Goal: Task Accomplishment & Management: Use online tool/utility

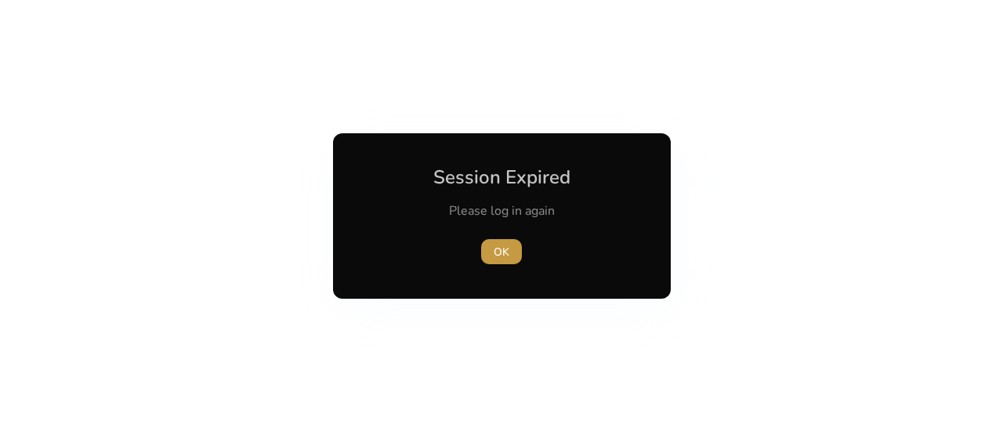
click at [500, 251] on span "OK" at bounding box center [502, 252] width 16 height 16
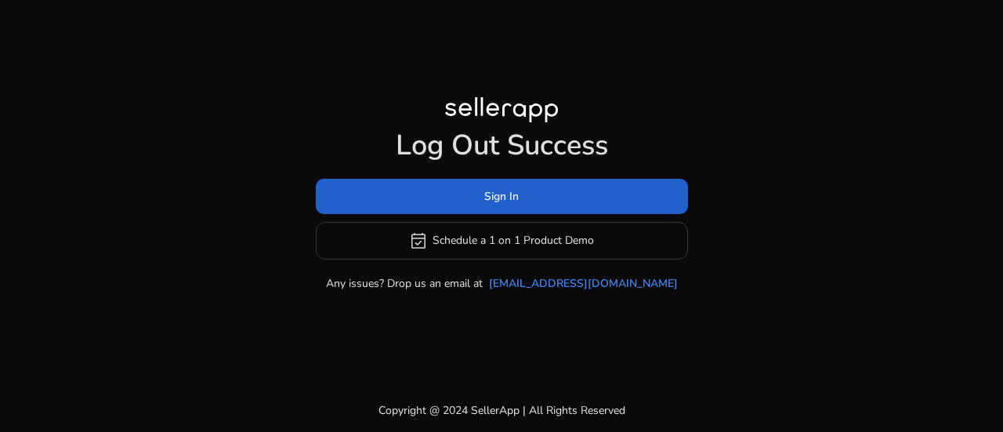
click at [502, 198] on span "Sign In" at bounding box center [501, 196] width 34 height 16
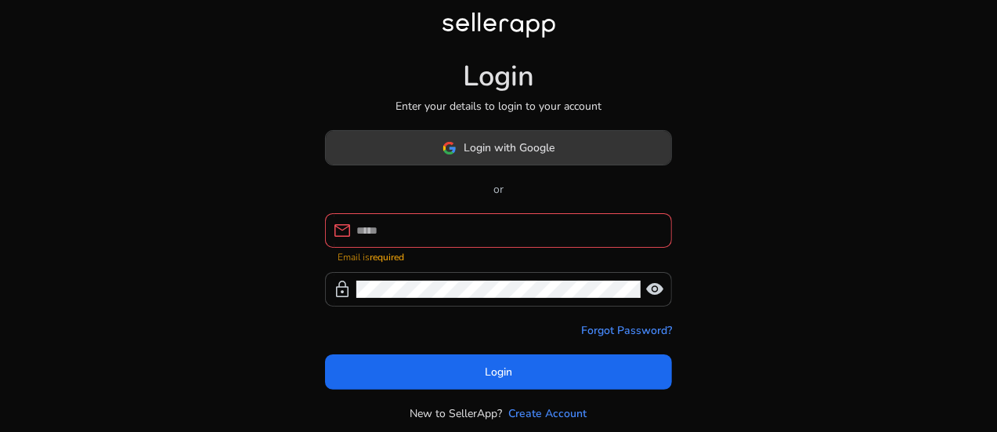
click at [549, 145] on span "Login with Google" at bounding box center [510, 147] width 91 height 16
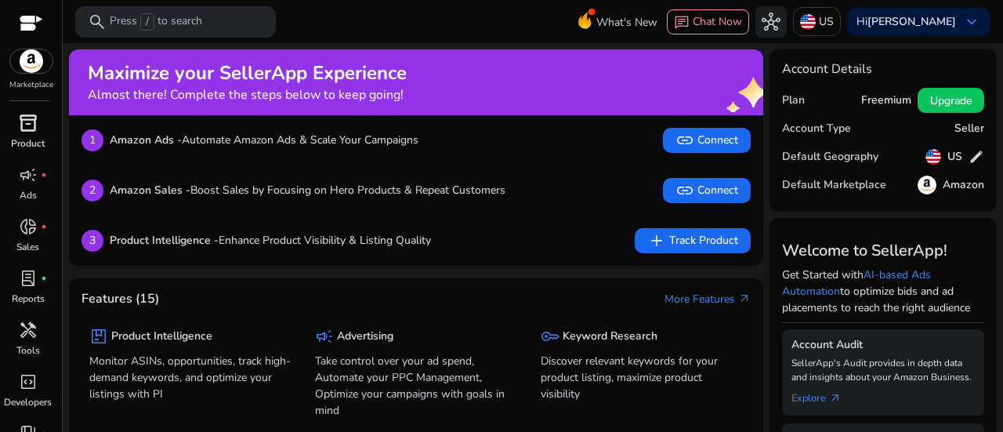
click at [24, 132] on span "inventory_2" at bounding box center [28, 123] width 19 height 19
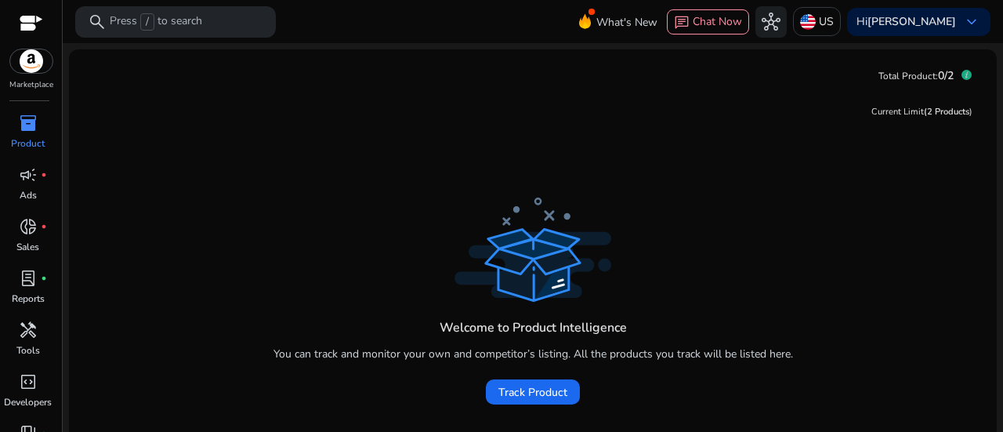
scroll to position [75, 0]
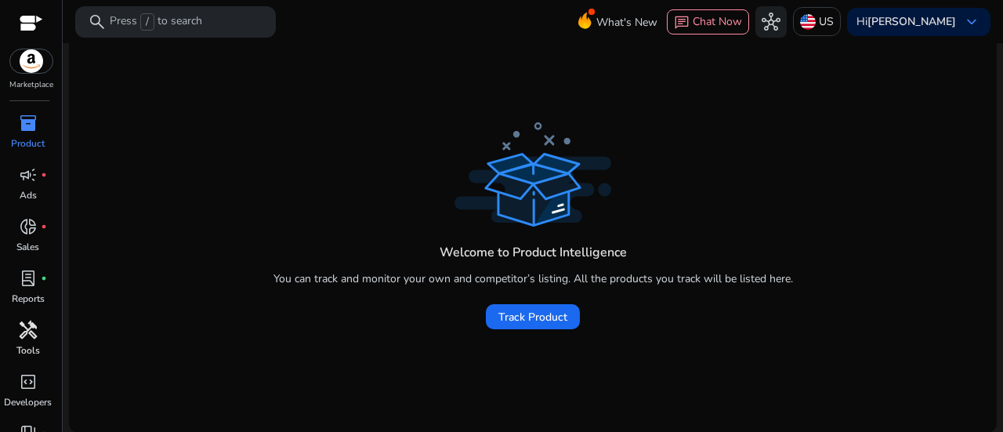
click at [23, 331] on span "handyman" at bounding box center [28, 329] width 19 height 19
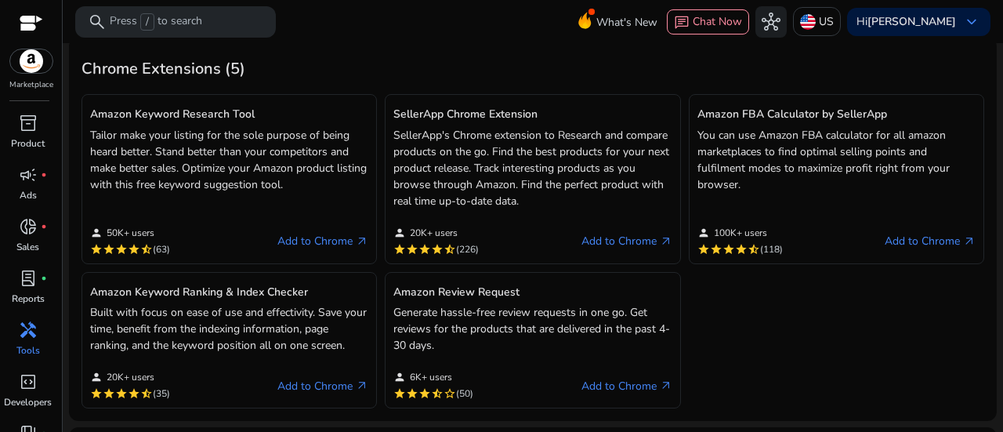
scroll to position [396, 0]
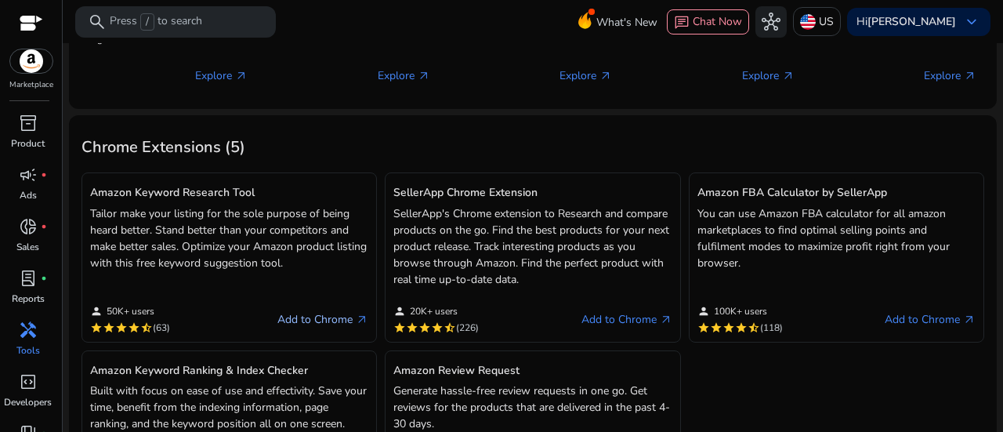
click at [324, 317] on link "Add to Chrome arrow_outward" at bounding box center [322, 319] width 91 height 19
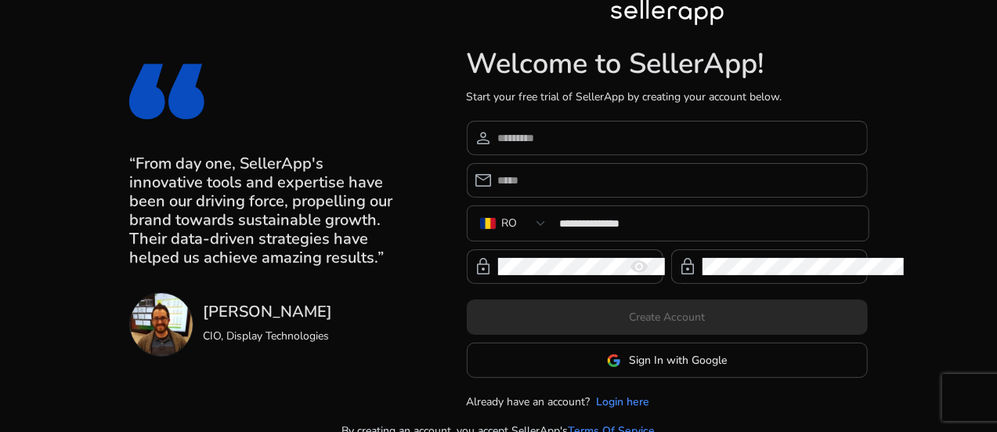
scroll to position [19, 0]
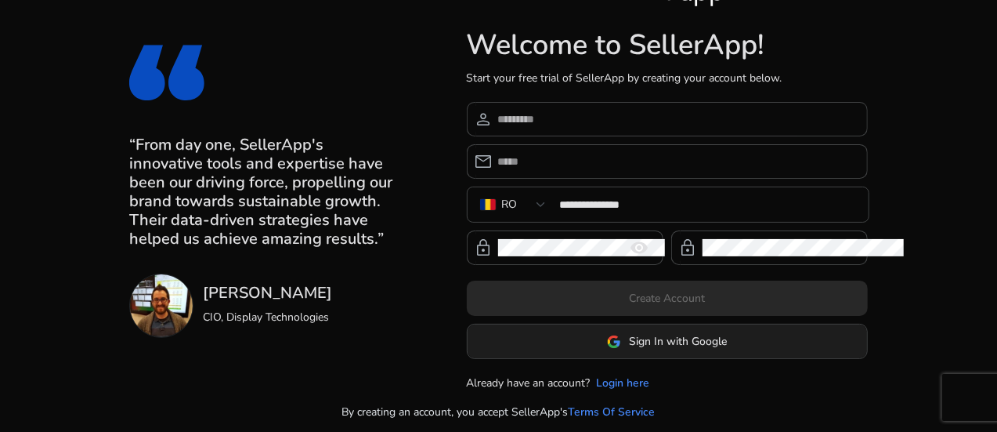
click at [727, 340] on span "Sign In with Google" at bounding box center [678, 341] width 98 height 16
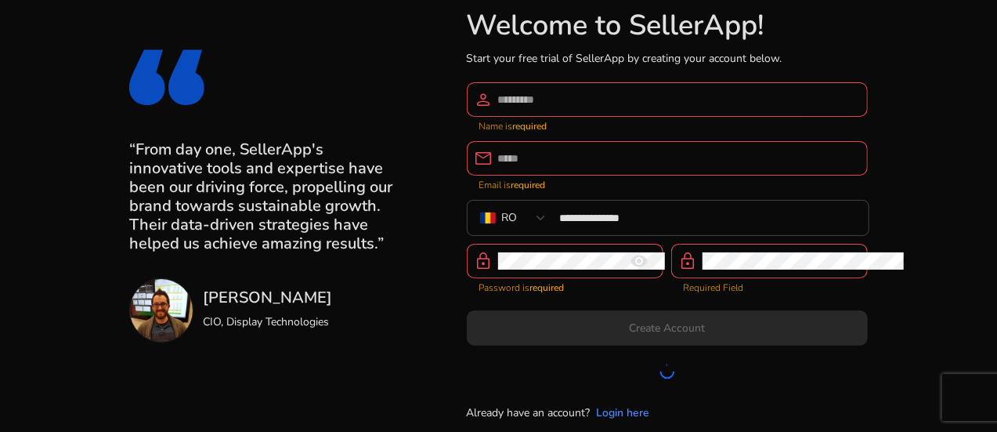
scroll to position [43, 0]
